Goal: Check status: Check status

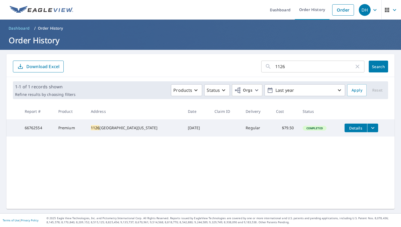
click at [287, 68] on input "1126" at bounding box center [314, 66] width 79 height 15
type input "1601"
click button "Search" at bounding box center [378, 67] width 19 height 12
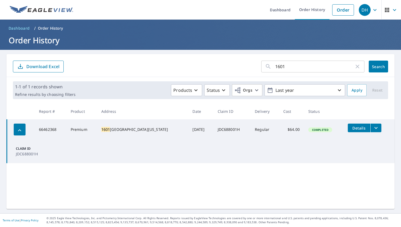
click at [300, 68] on input "1601" at bounding box center [314, 66] width 79 height 15
type input "[STREET_ADDRESS]"
click button "Search" at bounding box center [378, 67] width 19 height 12
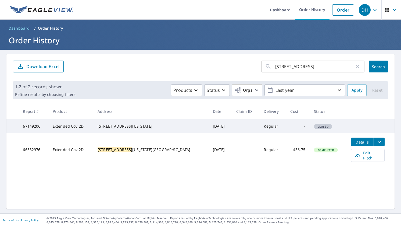
click at [292, 62] on input "[STREET_ADDRESS]" at bounding box center [314, 66] width 79 height 15
click at [290, 67] on input "[STREET_ADDRESS]" at bounding box center [314, 66] width 79 height 15
type input "104 country"
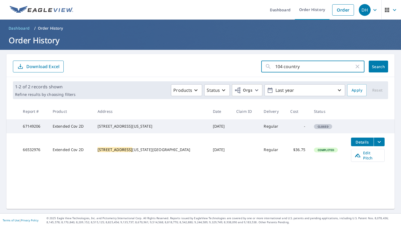
click button "Search" at bounding box center [378, 67] width 19 height 12
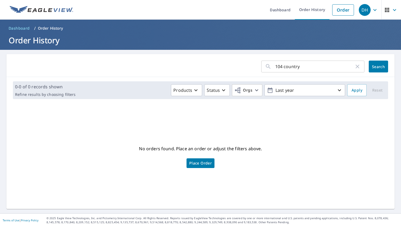
click at [296, 68] on input "104 country" at bounding box center [314, 66] width 79 height 15
type input "104"
click button "Search" at bounding box center [378, 67] width 19 height 12
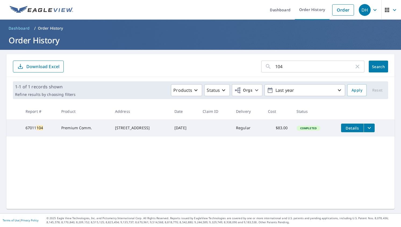
click at [289, 69] on input "104" at bounding box center [314, 66] width 79 height 15
type input "401"
click button "Search" at bounding box center [378, 67] width 19 height 12
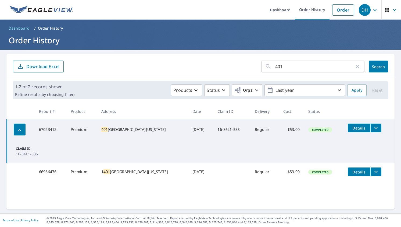
click at [295, 65] on input "401" at bounding box center [314, 66] width 79 height 15
type input "1023 North A"
click button "Search" at bounding box center [378, 67] width 19 height 12
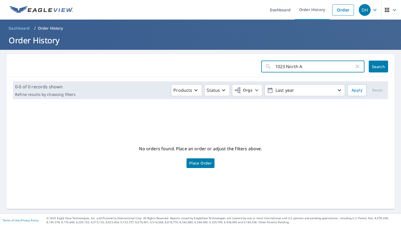
click at [298, 66] on input "1023 North A" at bounding box center [314, 66] width 79 height 15
drag, startPoint x: 300, startPoint y: 66, endPoint x: 288, endPoint y: 64, distance: 12.9
click at [286, 64] on input "1023 North A" at bounding box center [314, 66] width 79 height 15
type input "1023"
click button "Search" at bounding box center [378, 67] width 19 height 12
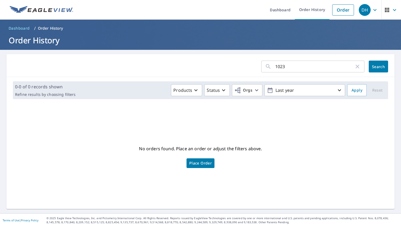
click at [298, 63] on input "1023" at bounding box center [314, 66] width 79 height 15
type input "913"
click button "Search" at bounding box center [378, 67] width 19 height 12
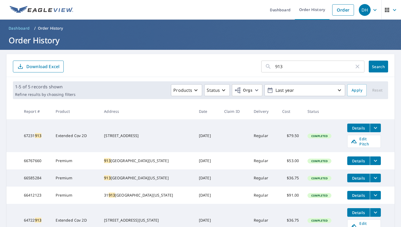
click at [134, 158] on div "[STREET_ADDRESS][US_STATE]" at bounding box center [147, 160] width 86 height 5
click at [293, 69] on input "913" at bounding box center [314, 66] width 79 height 15
type input "9233"
click button "Search" at bounding box center [378, 67] width 19 height 12
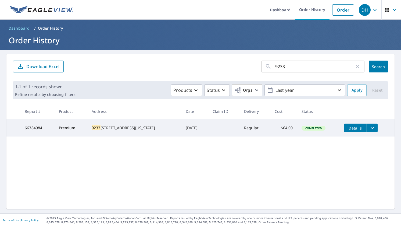
click at [280, 68] on input "9233" at bounding box center [314, 66] width 79 height 15
click at [292, 69] on input "9233" at bounding box center [314, 66] width 79 height 15
type input "2002 sunset way"
click button "Search" at bounding box center [378, 67] width 19 height 12
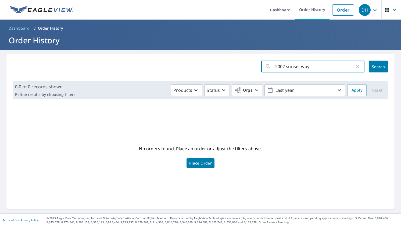
drag, startPoint x: 318, startPoint y: 67, endPoint x: 278, endPoint y: 66, distance: 40.3
click at [278, 66] on input "2002 sunset way" at bounding box center [314, 66] width 79 height 15
type input "2002"
click button "Search" at bounding box center [378, 67] width 19 height 12
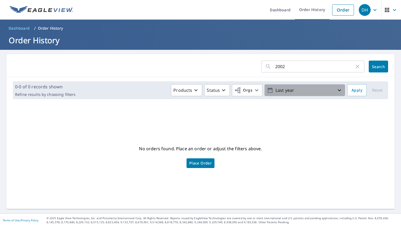
click at [298, 88] on p "Last year" at bounding box center [305, 90] width 63 height 9
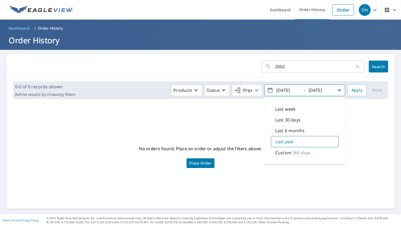
click at [248, 125] on div "No orders found. Place an order or adjust the filters above. Place Order" at bounding box center [201, 156] width 380 height 97
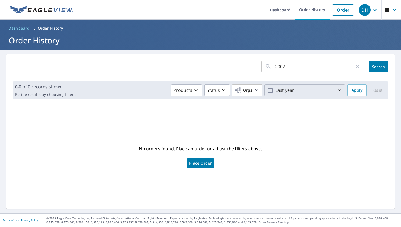
click at [284, 68] on input "2002" at bounding box center [314, 66] width 79 height 15
type input "[STREET_ADDRESS]"
click button "Search" at bounding box center [378, 67] width 19 height 12
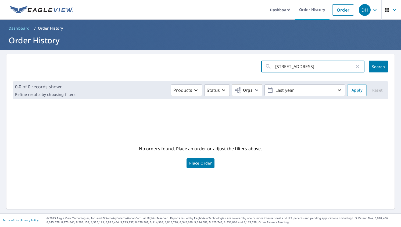
click at [302, 67] on input "[STREET_ADDRESS]" at bounding box center [314, 66] width 79 height 15
type input "31748"
click button "Search" at bounding box center [378, 67] width 19 height 12
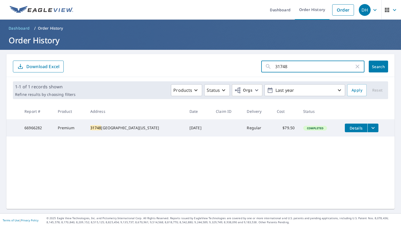
click at [292, 65] on input "31748" at bounding box center [314, 66] width 79 height 15
type input "906 North A"
click button "Search" at bounding box center [378, 67] width 19 height 12
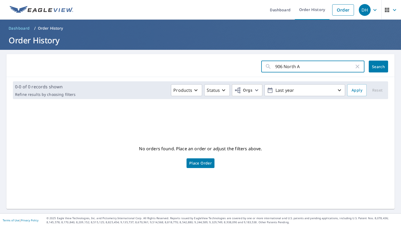
click at [306, 64] on input "906 North A" at bounding box center [314, 66] width 79 height 15
type input "906"
click button "Search" at bounding box center [378, 67] width 19 height 12
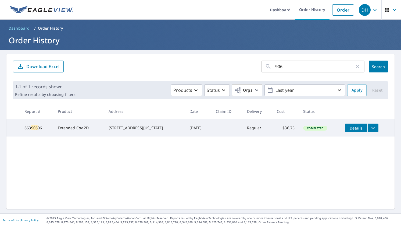
click at [329, 65] on input "906" at bounding box center [314, 66] width 79 height 15
type input "1314"
click button "Search" at bounding box center [378, 67] width 19 height 12
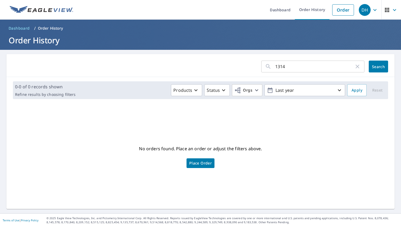
click at [319, 68] on input "1314" at bounding box center [314, 66] width 79 height 15
type input "410 [PERSON_NAME]"
click button "Search" at bounding box center [378, 67] width 19 height 12
